Goal: Task Accomplishment & Management: Complete application form

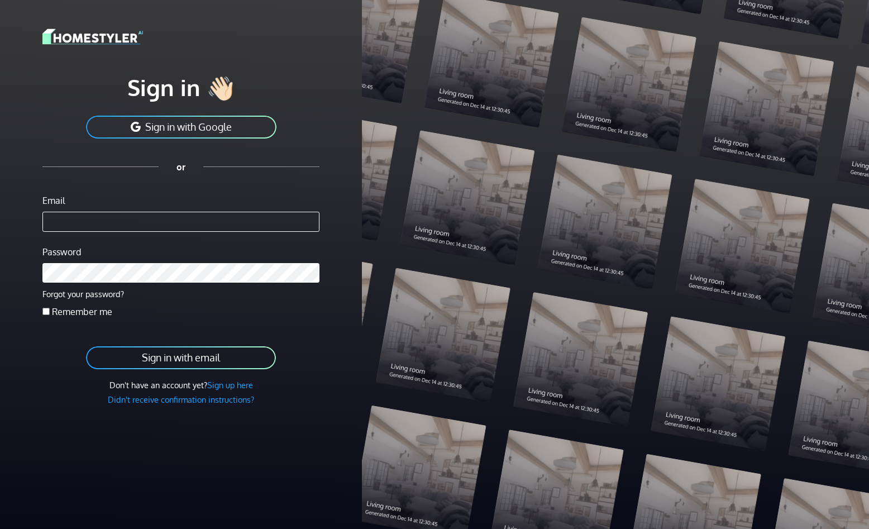
click at [149, 218] on input "Email" at bounding box center [180, 222] width 277 height 20
type input "**********"
click at [85, 345] on button "Sign in with email" at bounding box center [181, 357] width 192 height 25
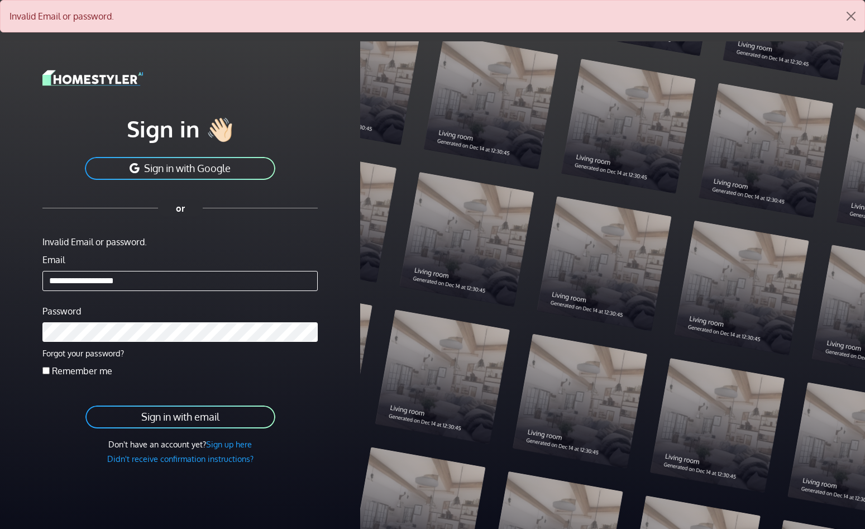
click at [193, 416] on button "Sign in with email" at bounding box center [180, 416] width 192 height 25
click at [851, 15] on button "Close" at bounding box center [851, 16] width 27 height 31
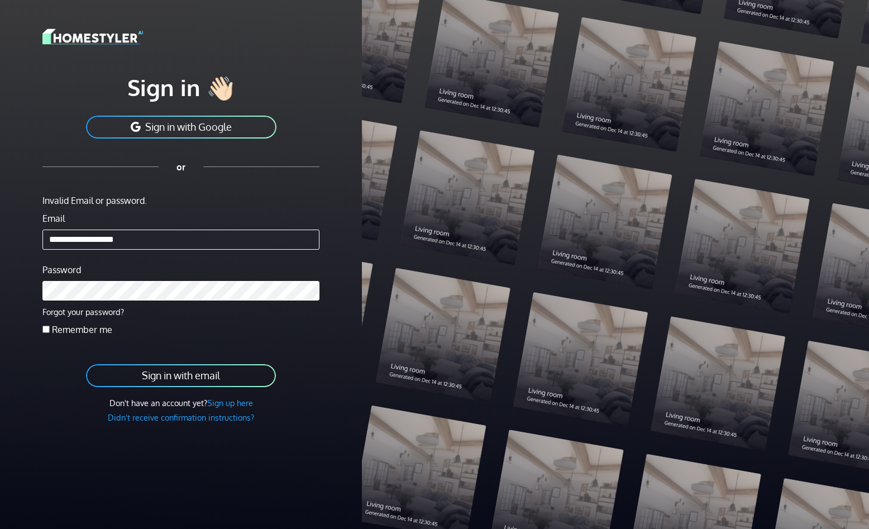
click at [190, 376] on button "Sign in with email" at bounding box center [181, 375] width 192 height 25
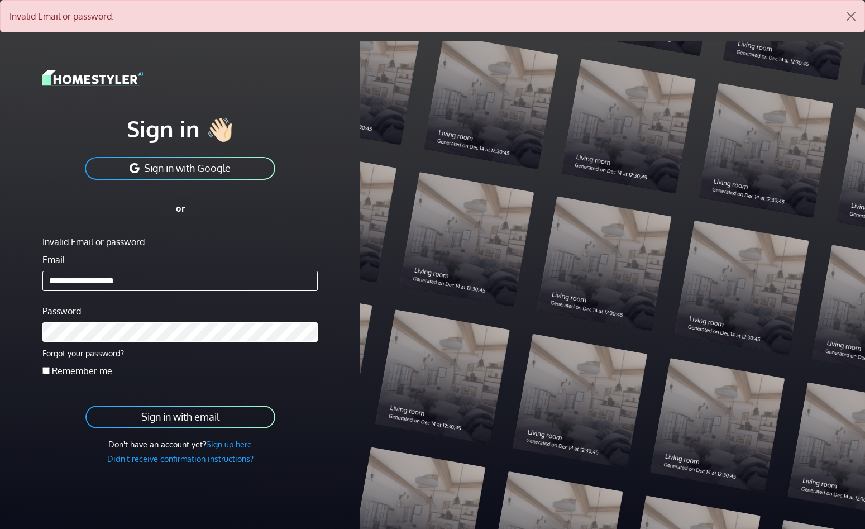
click at [222, 447] on link "Sign up here" at bounding box center [229, 444] width 46 height 10
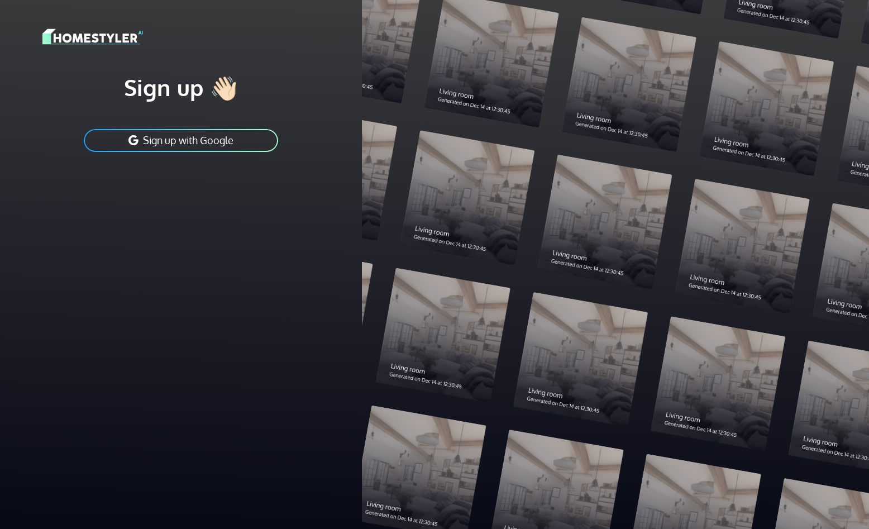
click at [113, 39] on img at bounding box center [92, 37] width 101 height 20
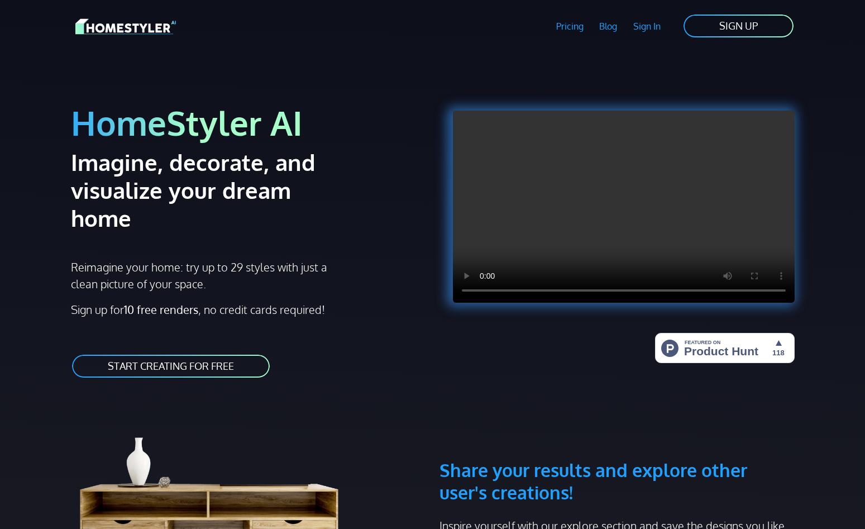
scroll to position [56, 0]
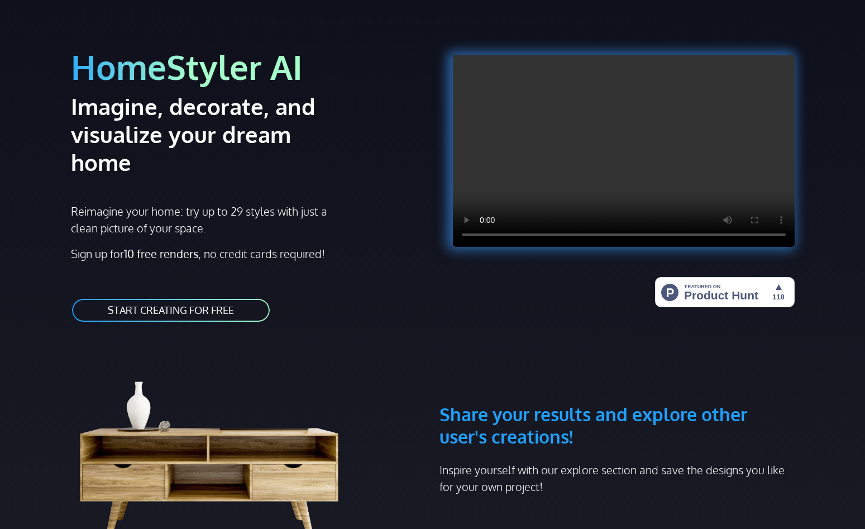
click at [194, 298] on link "START CREATING FOR FREE" at bounding box center [171, 310] width 200 height 25
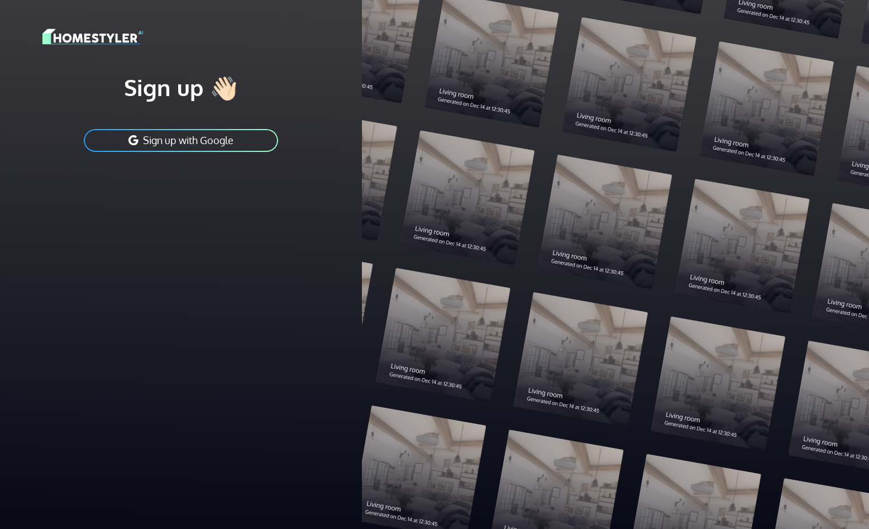
click at [234, 137] on button "Sign up with Google" at bounding box center [181, 140] width 197 height 25
